Goal: Navigation & Orientation: Go to known website

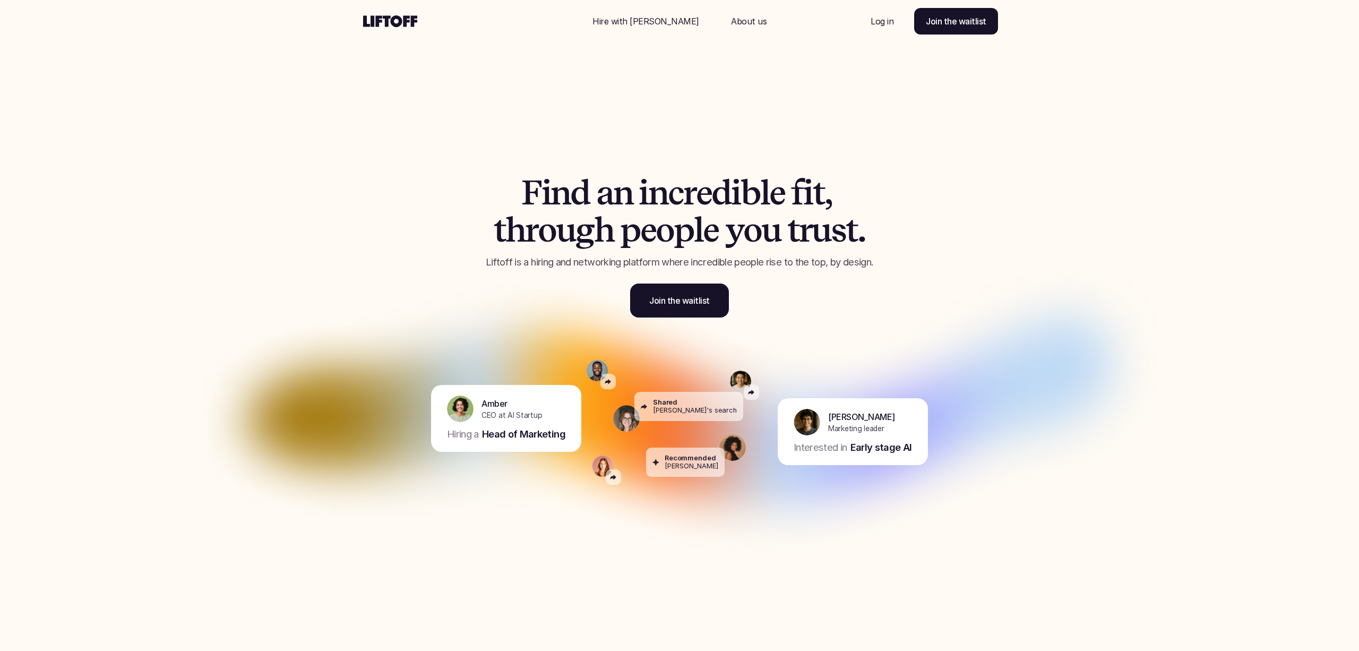
click at [650, 20] on p "Hire with [PERSON_NAME]" at bounding box center [646, 21] width 107 height 13
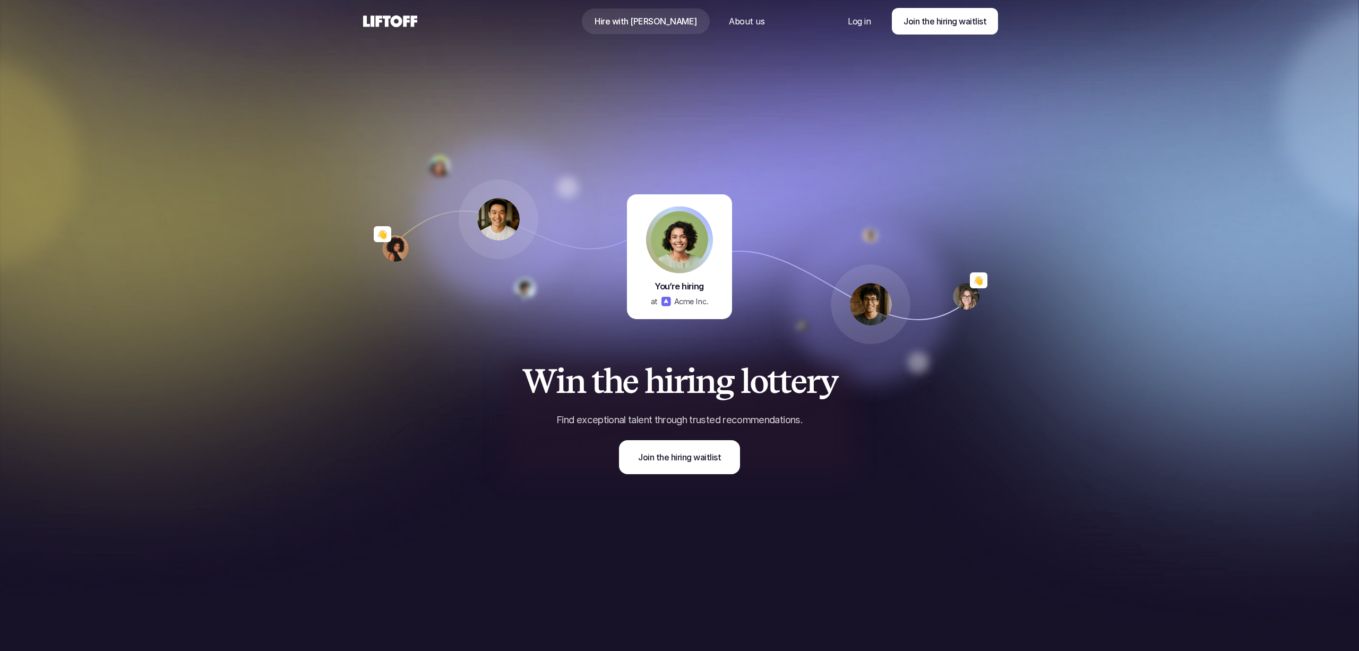
click at [729, 22] on p "About us" at bounding box center [747, 21] width 36 height 13
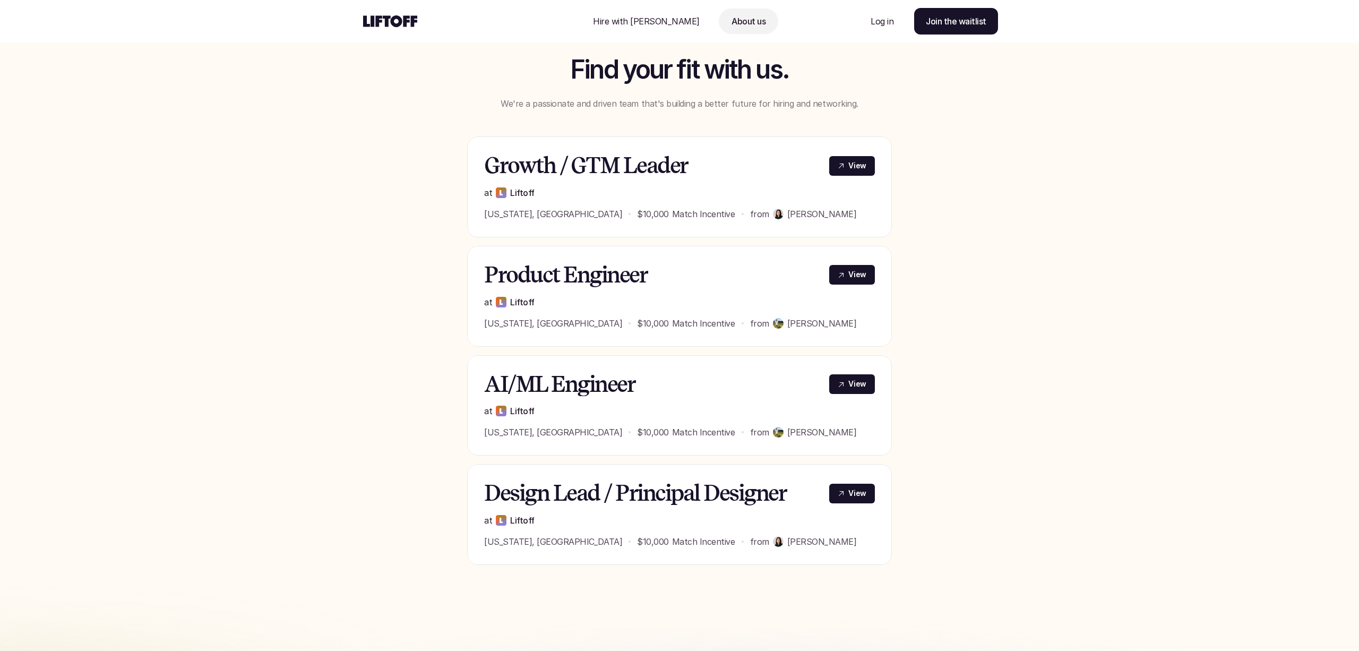
scroll to position [358, 0]
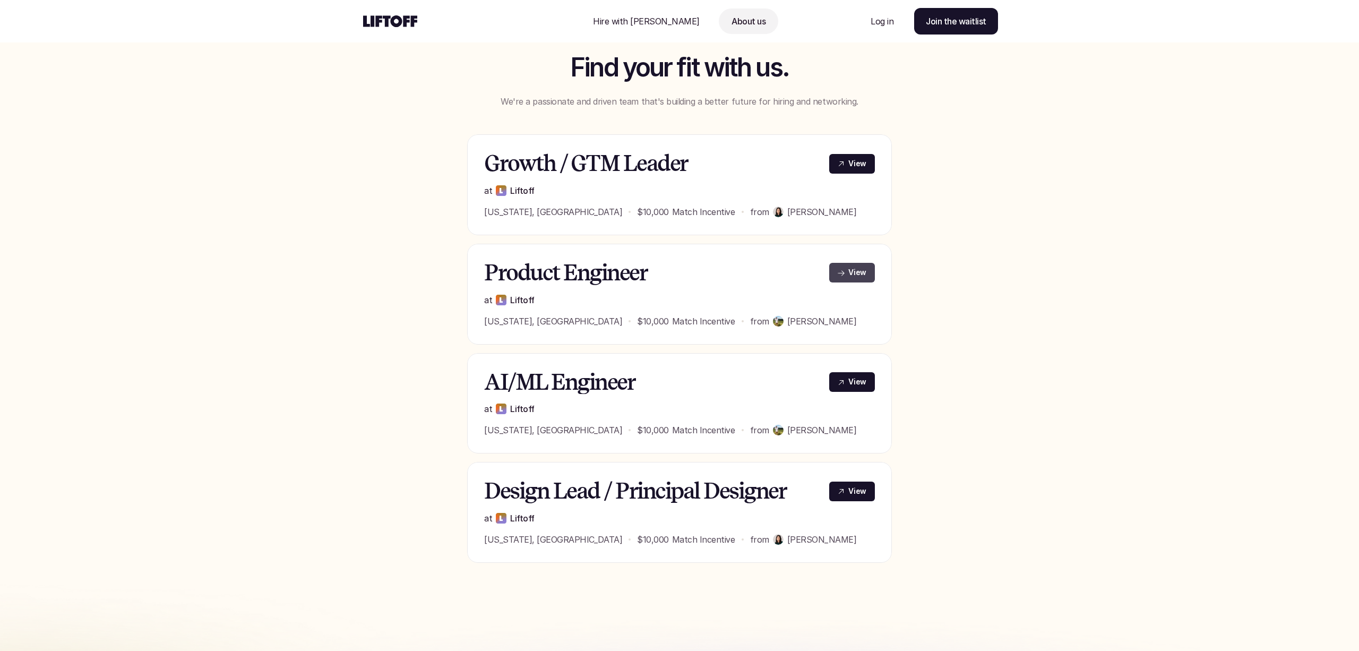
click at [864, 271] on p "View" at bounding box center [857, 272] width 18 height 11
click at [856, 388] on p "View" at bounding box center [857, 381] width 18 height 11
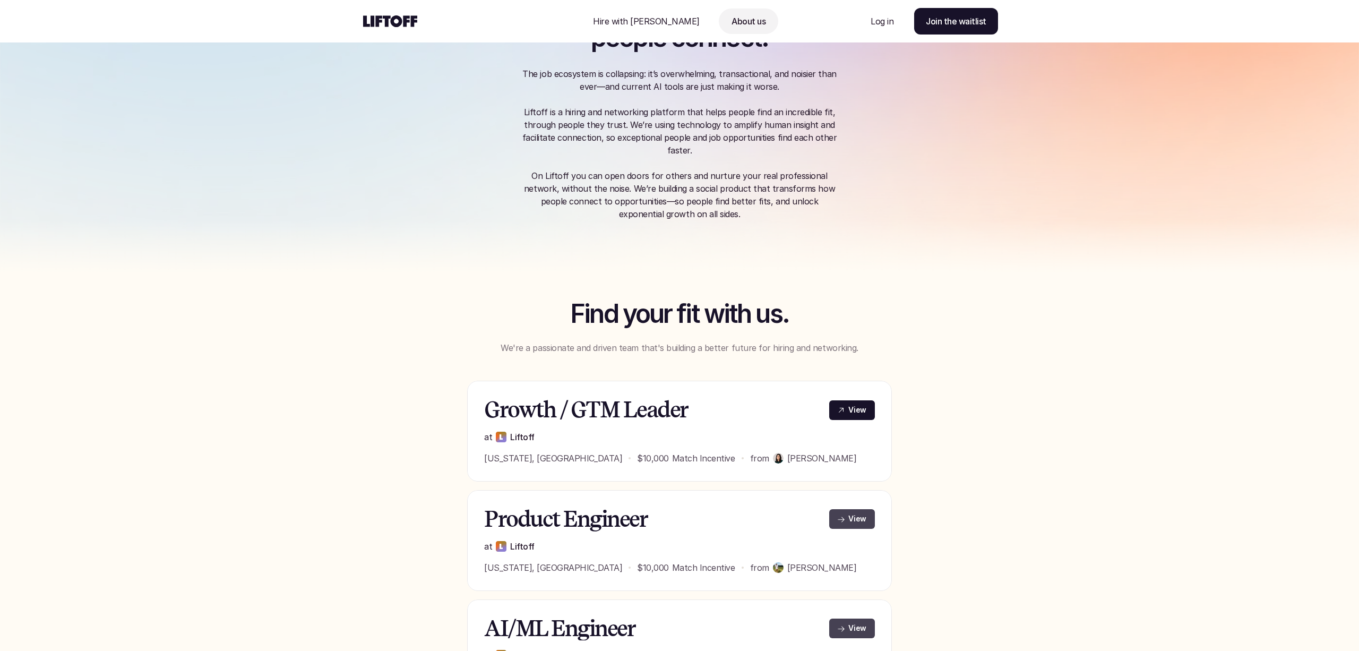
scroll to position [0, 0]
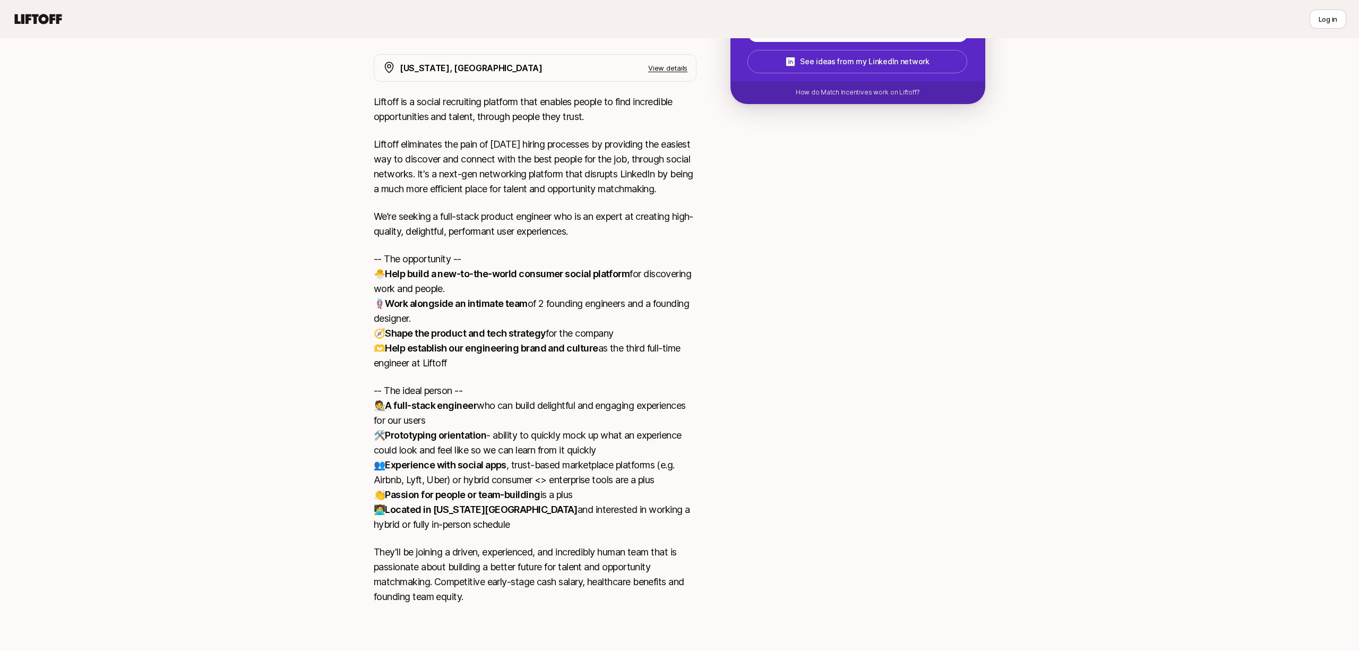
scroll to position [237, 0]
